Goal: Task Accomplishment & Management: Complete application form

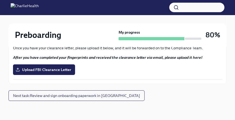
scroll to position [96, 0]
click at [53, 72] on span "Upload FBI Clearance Letter" at bounding box center [44, 69] width 55 height 5
click at [0, 0] on input "Upload FBI Clearance Letter" at bounding box center [0, 0] width 0 height 0
click at [60, 75] on label "Upload FBI Clearance Letter" at bounding box center [44, 69] width 62 height 11
click at [0, 0] on input "Upload FBI Clearance Letter" at bounding box center [0, 0] width 0 height 0
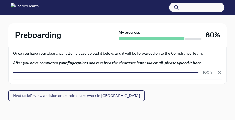
scroll to position [119, 0]
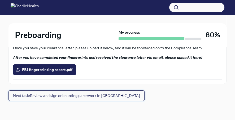
click at [94, 98] on span "Next task : Review and sign onboarding paperwork in UKG" at bounding box center [76, 95] width 127 height 5
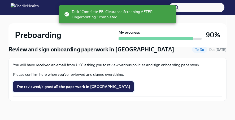
click at [92, 89] on span "I've reviewed/signed all the paperwork in UKG" at bounding box center [73, 86] width 113 height 5
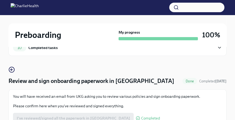
scroll to position [0, 0]
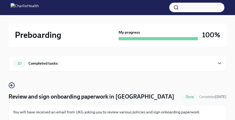
click at [219, 66] on icon at bounding box center [219, 63] width 5 height 5
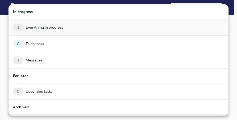
click at [169, 29] on div "1 Everything in progress" at bounding box center [118, 27] width 211 height 7
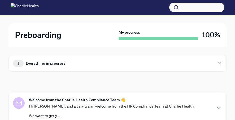
scroll to position [0, 0]
click at [219, 66] on icon at bounding box center [219, 62] width 5 height 5
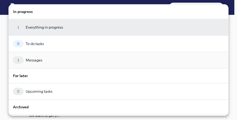
click at [143, 67] on div "1 Messages" at bounding box center [118, 60] width 220 height 16
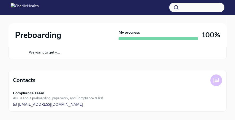
scroll to position [80, 0]
drag, startPoint x: 105, startPoint y: 106, endPoint x: 16, endPoint y: 106, distance: 88.1
click at [16, 106] on div "Compliance Team Ask us about preboarding, paperwork, and Compliance tasks! newh…" at bounding box center [117, 98] width 209 height 17
click at [16, 106] on icon at bounding box center [15, 104] width 4 height 4
click at [105, 109] on div "Contacts Compliance Team Ask us about preboarding, paperwork, and Compliance ta…" at bounding box center [117, 91] width 218 height 42
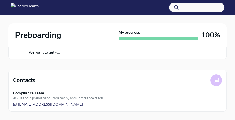
drag, startPoint x: 104, startPoint y: 103, endPoint x: 63, endPoint y: 102, distance: 40.8
click at [63, 102] on div "Compliance Team Ask us about preboarding, paperwork, and Compliance tasks! newh…" at bounding box center [117, 98] width 209 height 17
click at [26, 103] on span "[EMAIL_ADDRESS][DOMAIN_NAME]" at bounding box center [48, 104] width 70 height 5
click at [70, 17] on div at bounding box center [117, 19] width 218 height 8
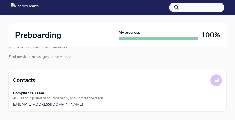
scroll to position [57, 0]
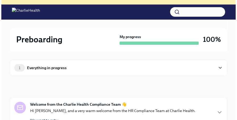
scroll to position [62, 0]
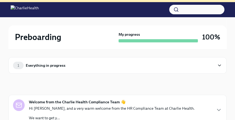
click at [172, 69] on div "1 Everything in progress" at bounding box center [113, 65] width 201 height 7
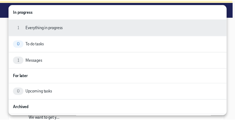
scroll to position [7, 0]
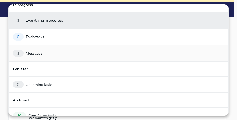
click at [149, 54] on div "1 Messages" at bounding box center [118, 52] width 211 height 7
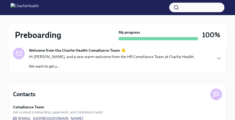
scroll to position [113, 0]
click at [214, 69] on div "Welcome from the Charlie Health Compliance Team 👋 Hi [PERSON_NAME], and a very …" at bounding box center [117, 58] width 209 height 21
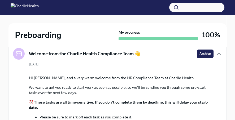
click at [205, 56] on span "Archive" at bounding box center [204, 53] width 11 height 5
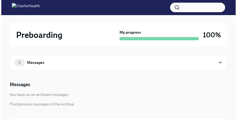
scroll to position [63, 0]
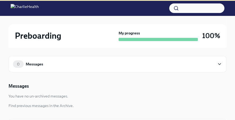
click at [218, 65] on icon at bounding box center [219, 64] width 3 height 1
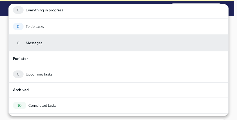
scroll to position [0, 0]
